Goal: Information Seeking & Learning: Check status

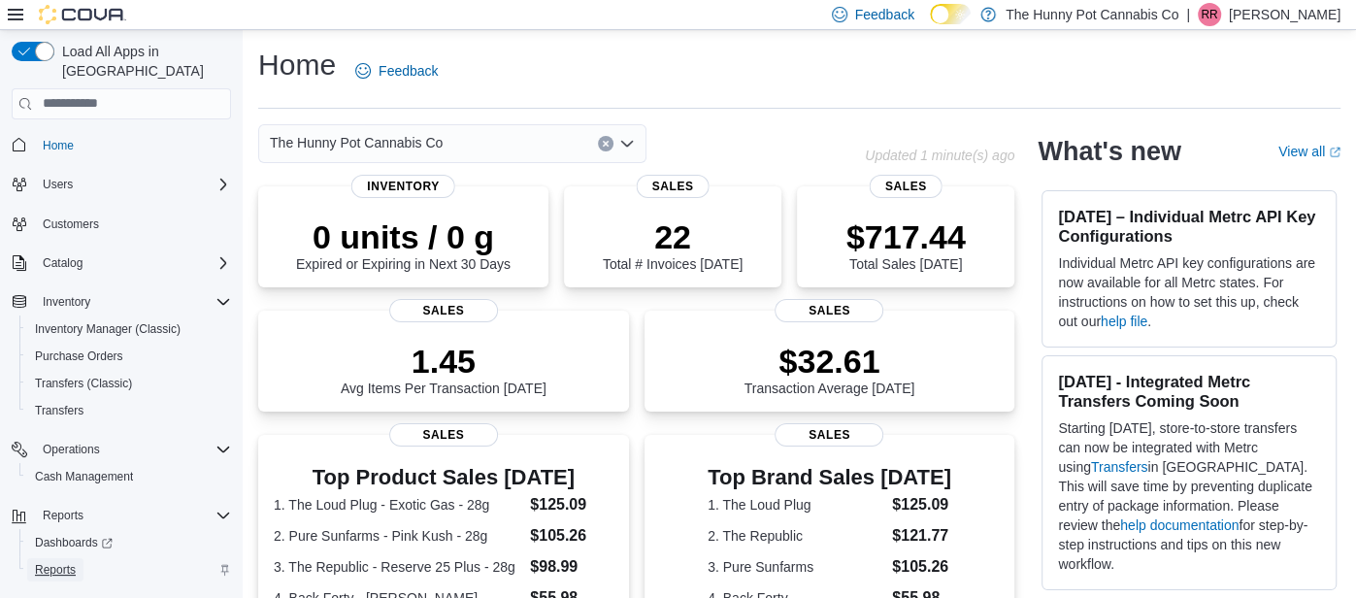
click at [65, 562] on span "Reports" at bounding box center [55, 570] width 41 height 16
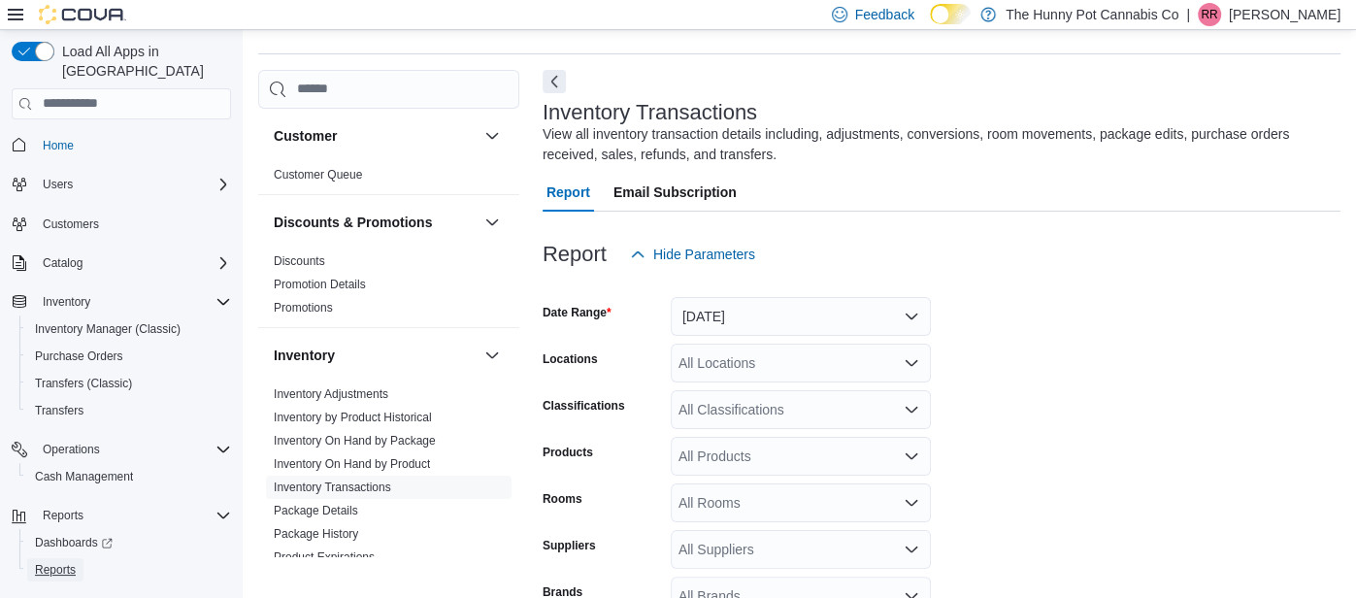
scroll to position [64, 0]
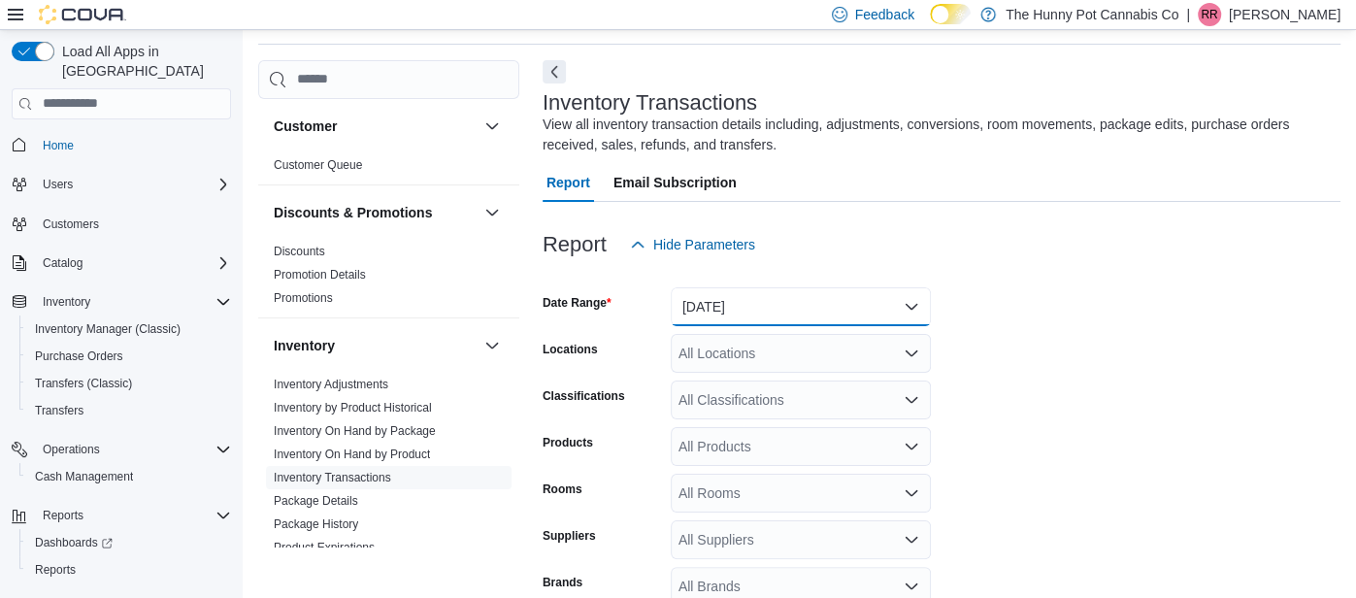
click at [755, 303] on button "[DATE]" at bounding box center [801, 306] width 260 height 39
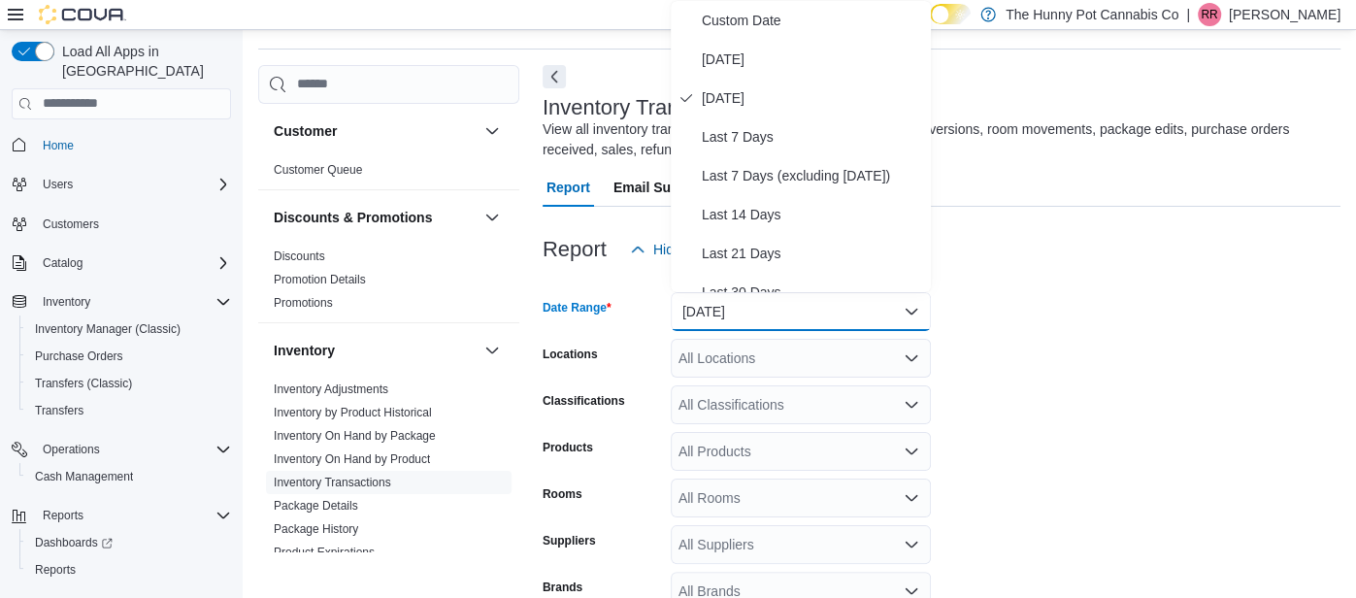
scroll to position [290, 0]
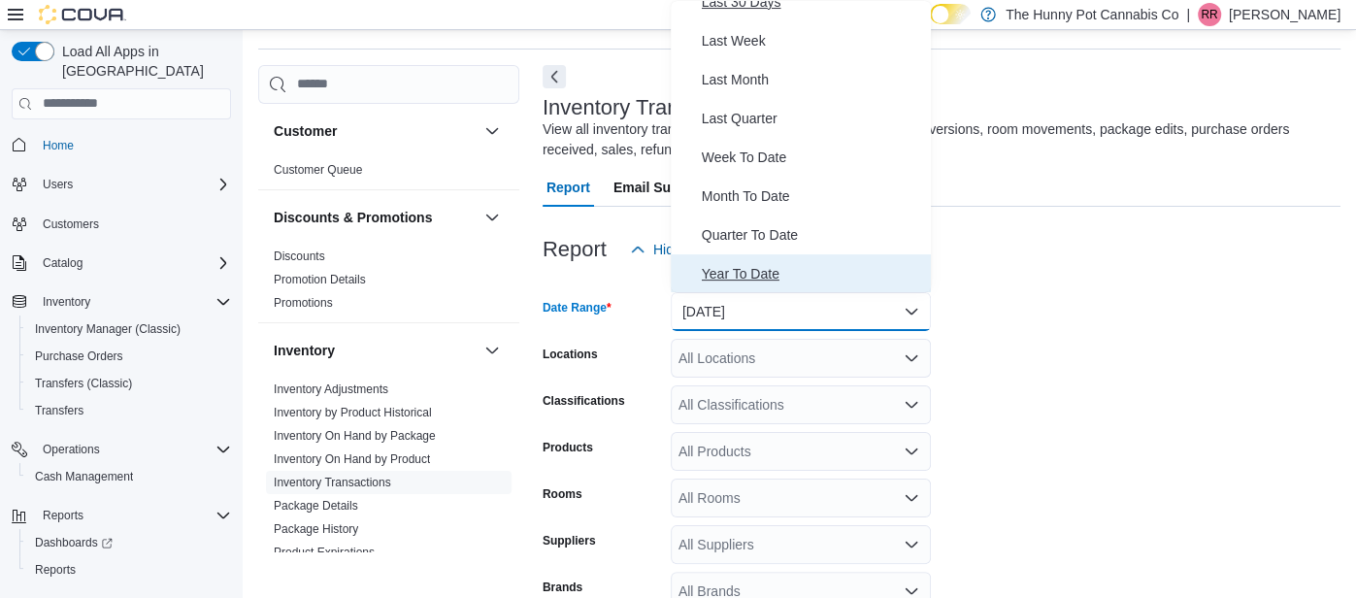
click at [743, 283] on span "Year To Date" at bounding box center [812, 273] width 221 height 23
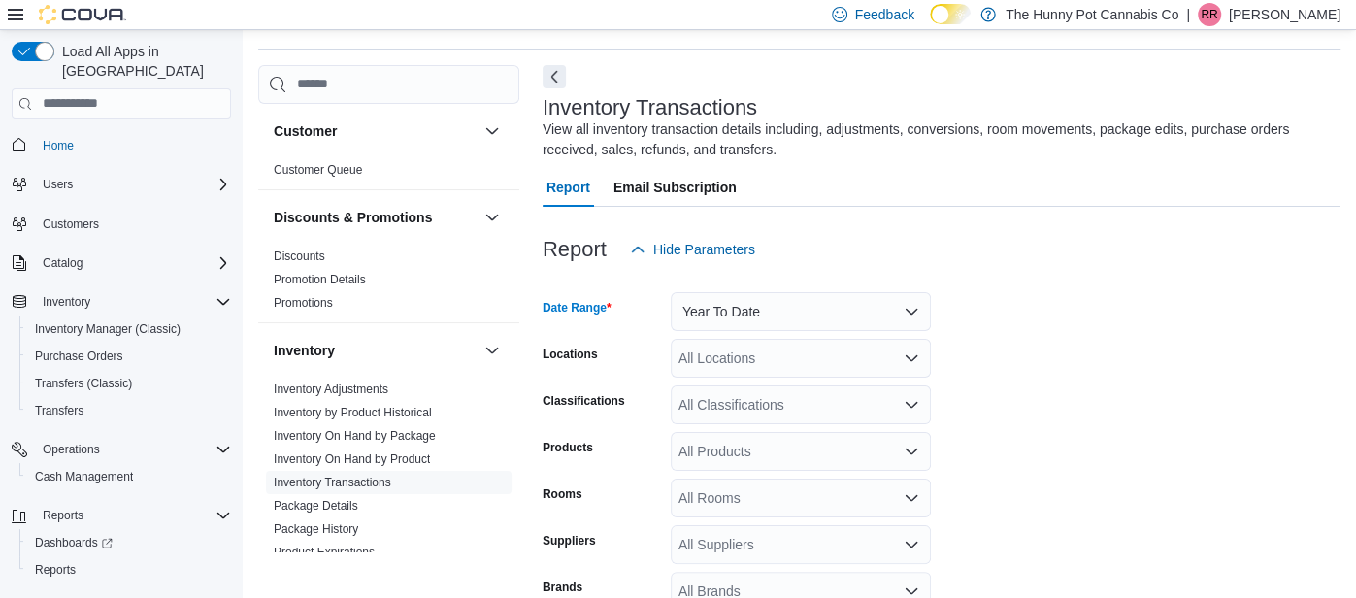
click at [715, 357] on div "All Locations" at bounding box center [801, 358] width 260 height 39
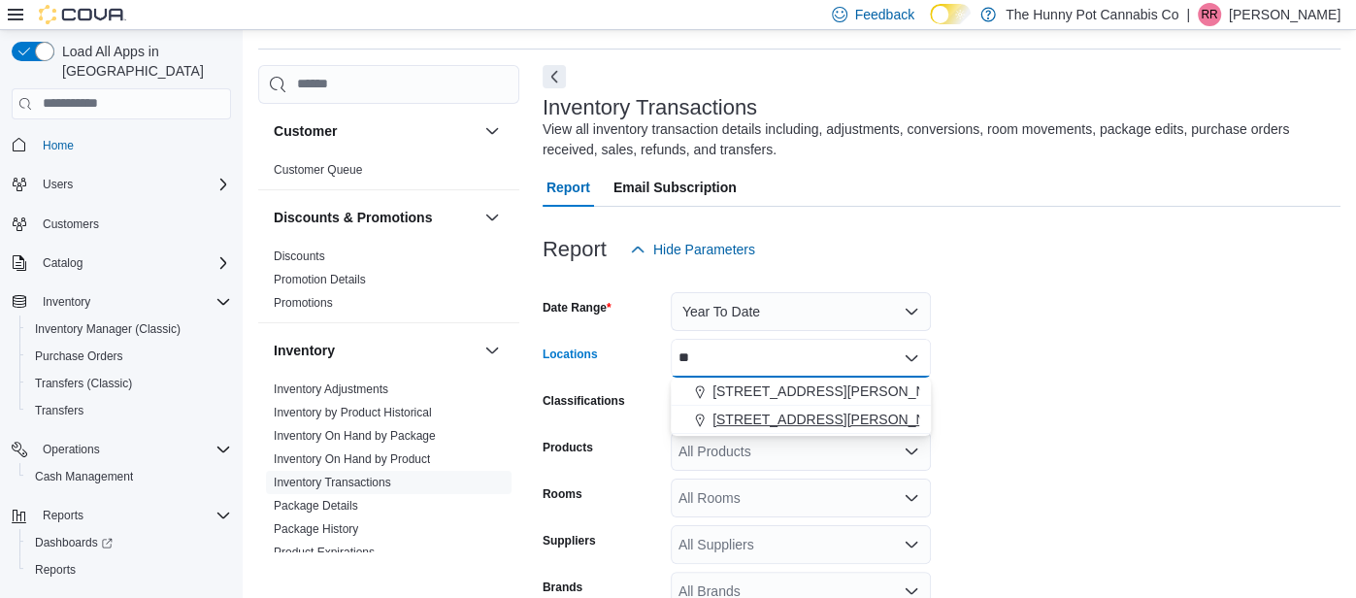
type input "**"
click at [745, 413] on span "[STREET_ADDRESS][PERSON_NAME]" at bounding box center [836, 419] width 247 height 19
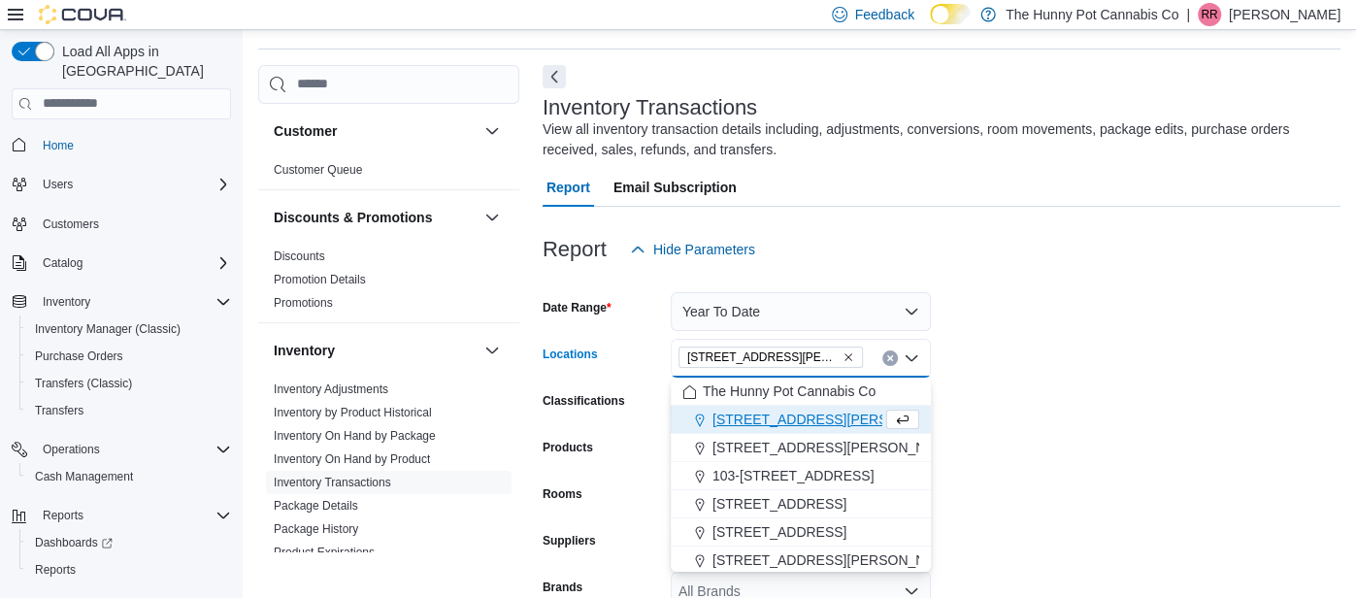
click at [1204, 261] on div "Report Hide Parameters" at bounding box center [942, 249] width 798 height 39
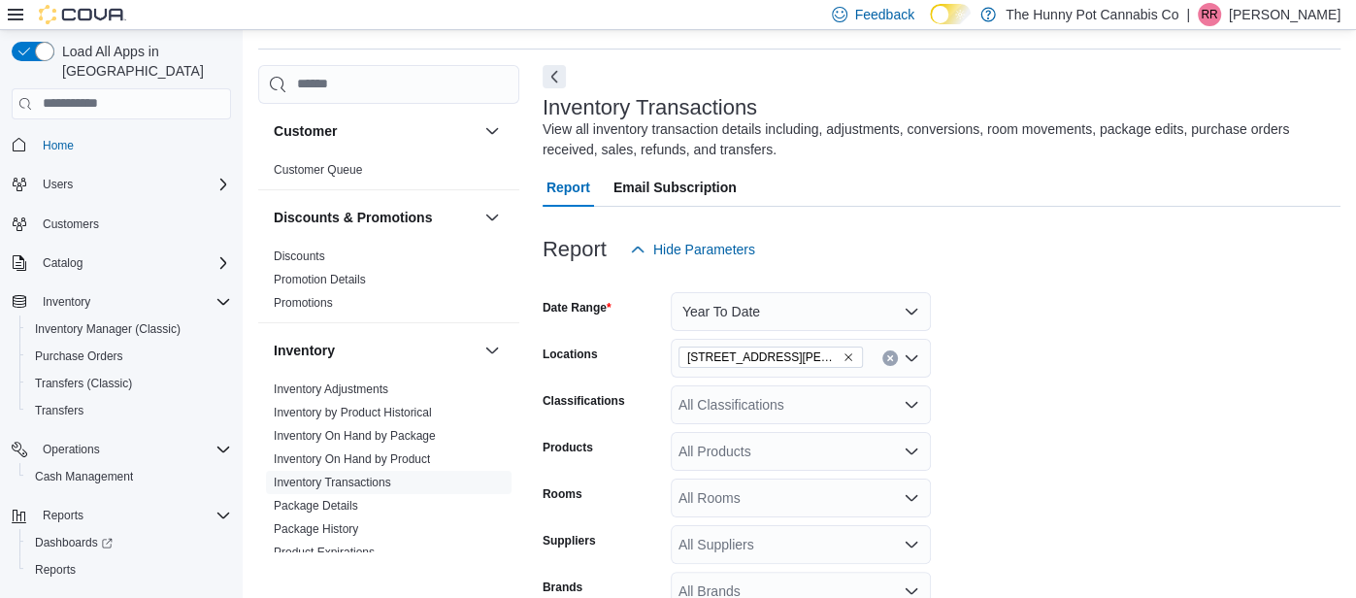
click at [814, 452] on div "All Products" at bounding box center [801, 451] width 260 height 39
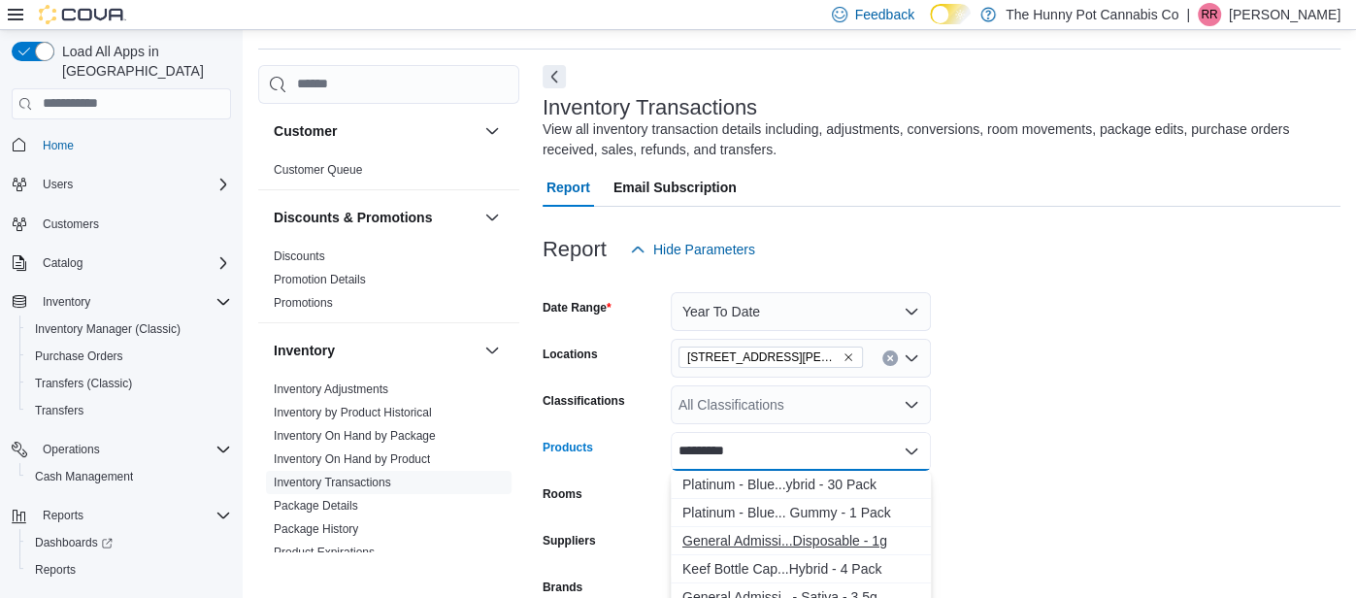
type input "*********"
click at [814, 535] on div "General Admissi...Disposable - 1g" at bounding box center [800, 540] width 237 height 19
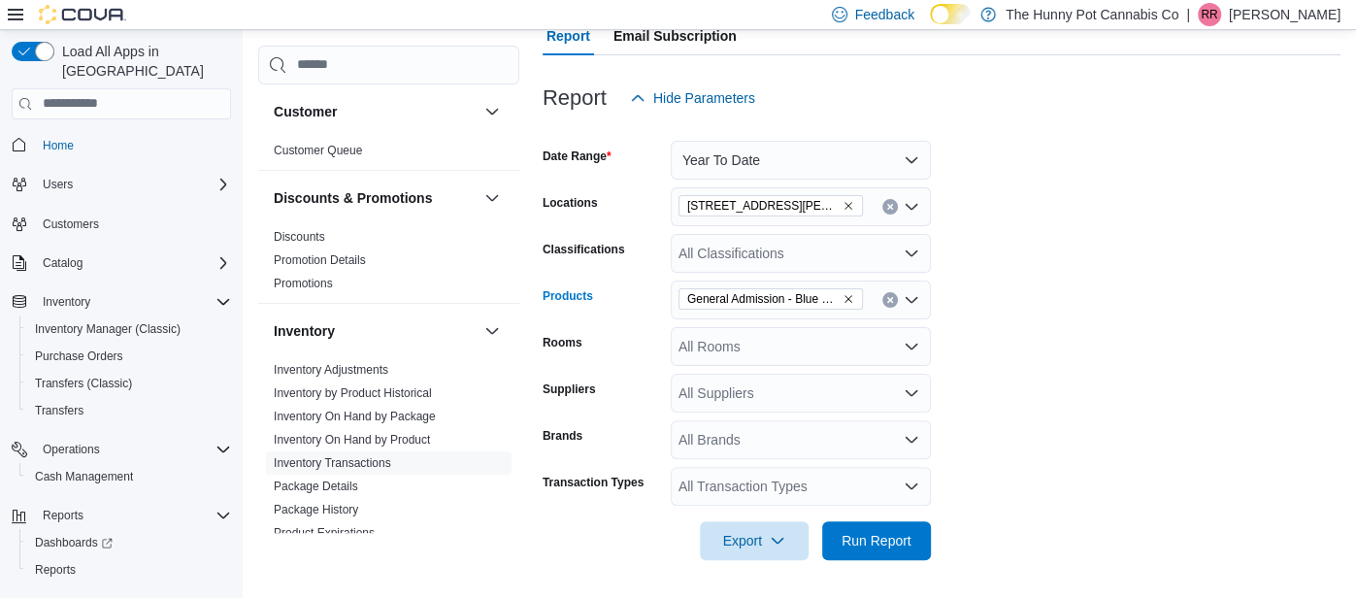
scroll to position [209, 0]
click at [895, 536] on span "Run Report" at bounding box center [877, 541] width 70 height 19
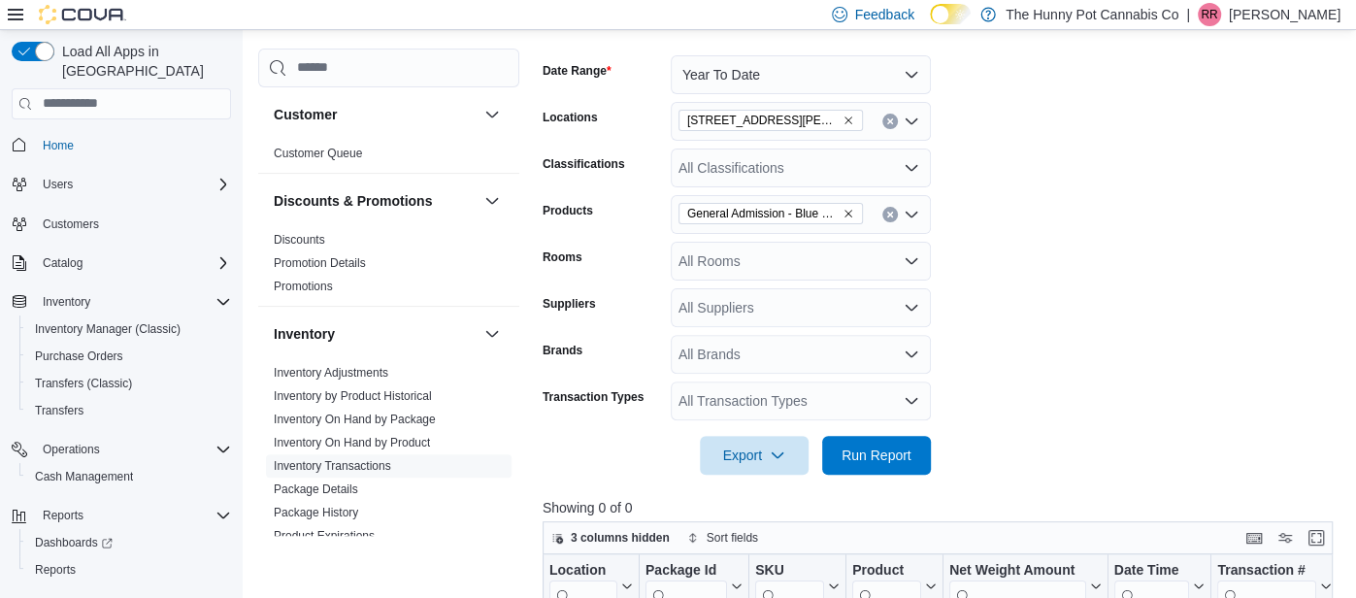
scroll to position [574, 0]
